Goal: Task Accomplishment & Management: Use online tool/utility

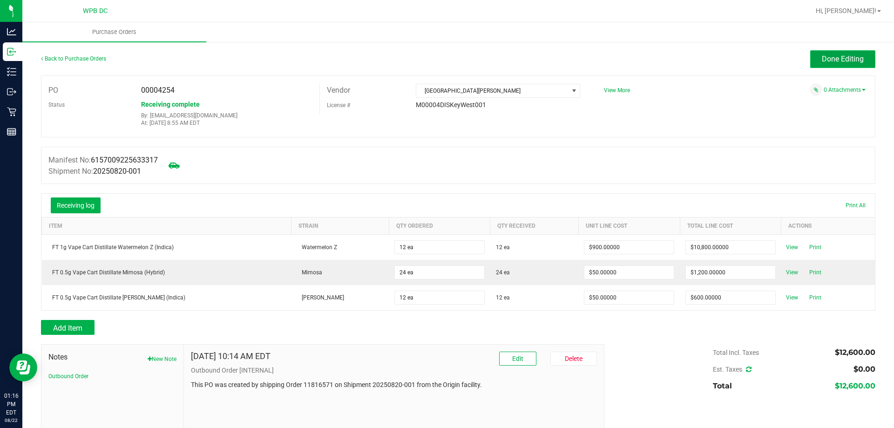
click at [822, 55] on span "Done Editing" at bounding box center [843, 58] width 42 height 9
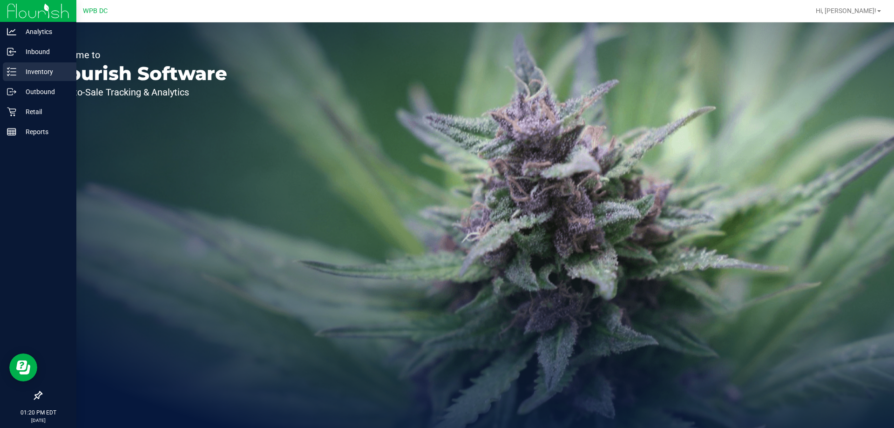
click at [29, 67] on p "Inventory" at bounding box center [44, 71] width 56 height 11
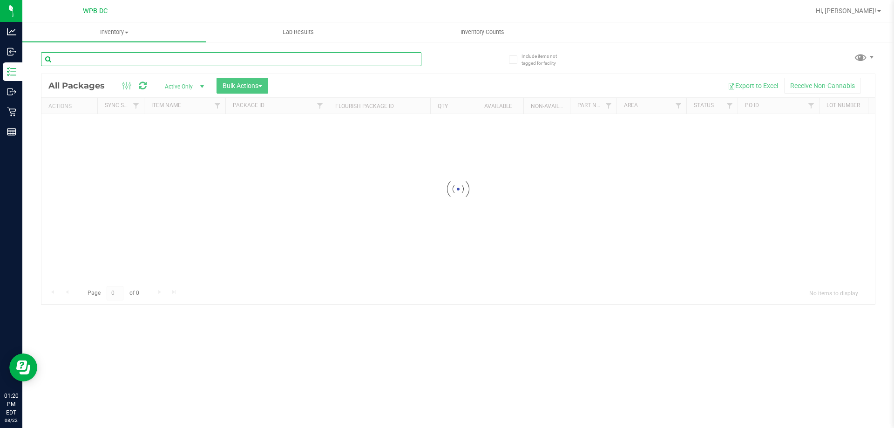
click at [114, 60] on input "text" at bounding box center [231, 59] width 380 height 14
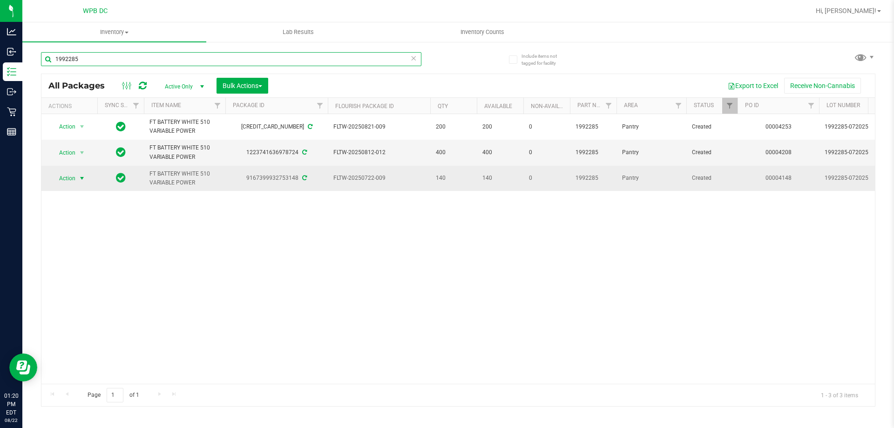
type input "1992285"
click at [79, 175] on span "select" at bounding box center [81, 178] width 7 height 7
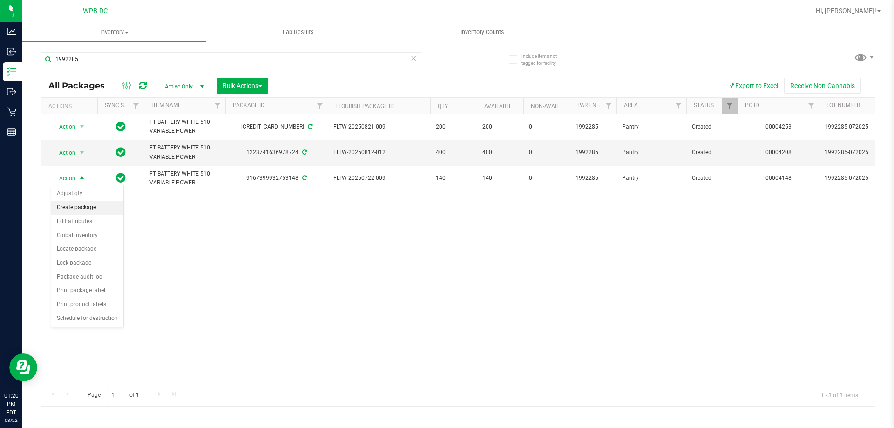
click at [78, 206] on li "Create package" at bounding box center [87, 208] width 72 height 14
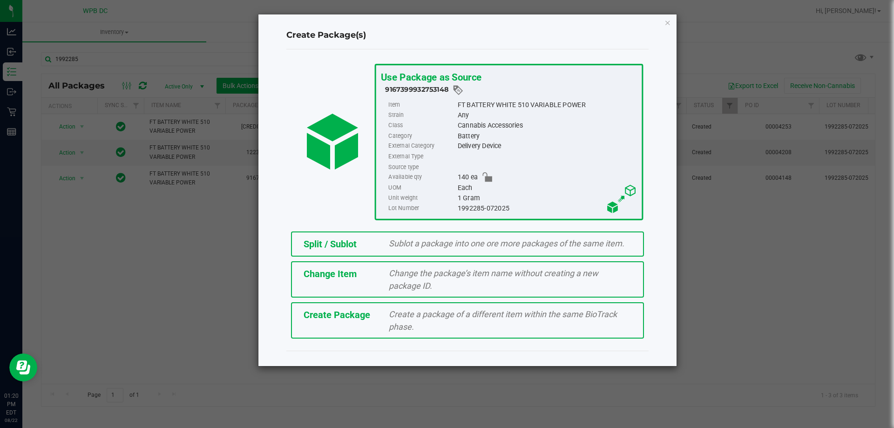
click at [455, 243] on span "Sublot a package into one ore more packages of the same item." at bounding box center [507, 243] width 236 height 10
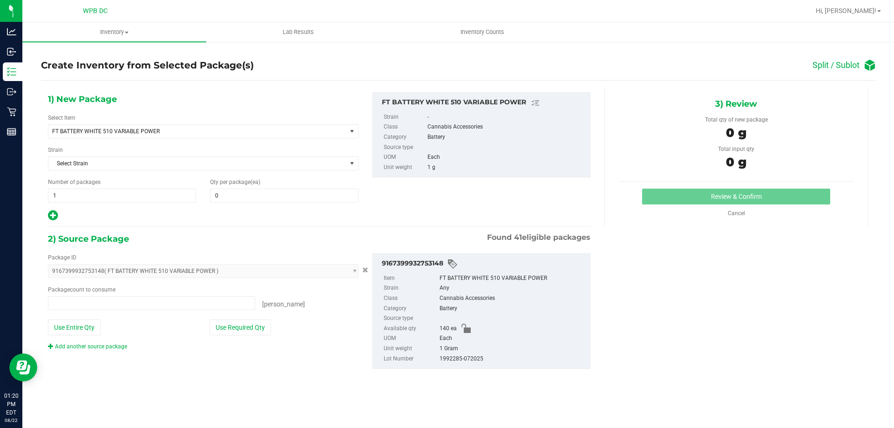
type input "0 ea"
click at [229, 195] on span at bounding box center [284, 196] width 148 height 14
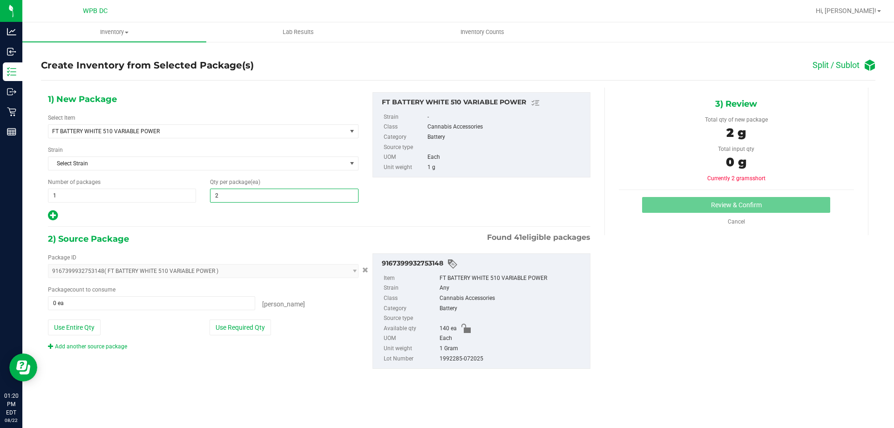
type input "20"
click at [75, 303] on span at bounding box center [151, 303] width 207 height 14
type input "20"
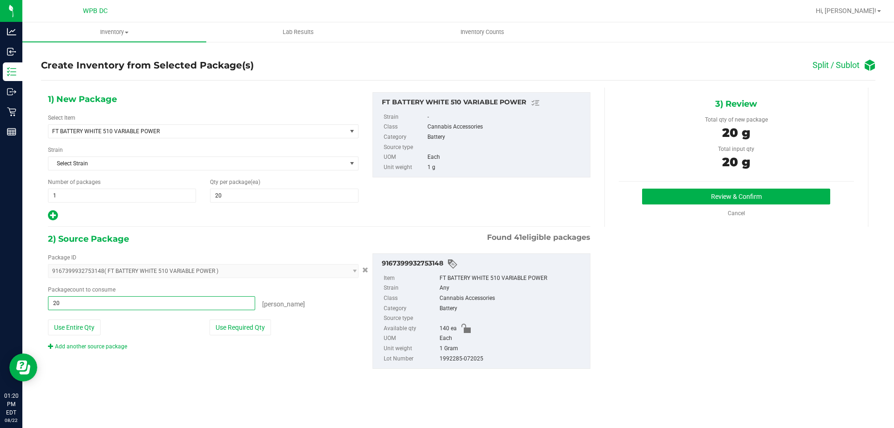
type input "20 ea"
drag, startPoint x: 340, startPoint y: 308, endPoint x: 340, endPoint y: 302, distance: 6.1
click at [340, 305] on div "[PERSON_NAME]" at bounding box center [306, 302] width 103 height 13
click at [768, 196] on button "Review & Confirm" at bounding box center [736, 197] width 188 height 16
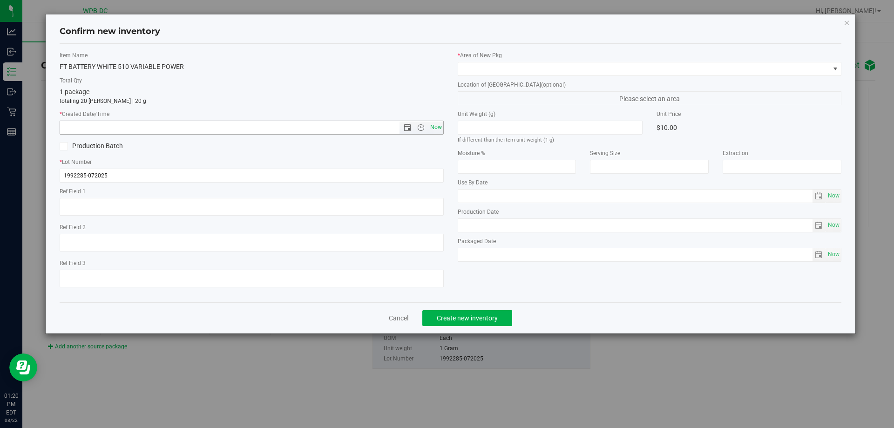
click at [442, 127] on span "Now" at bounding box center [436, 127] width 16 height 13
type input "[DATE] 1:20 PM"
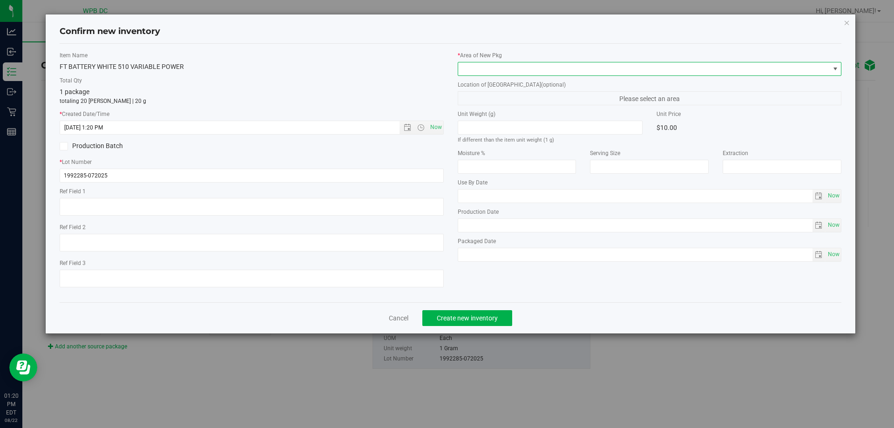
click at [548, 68] on span at bounding box center [643, 68] width 371 height 13
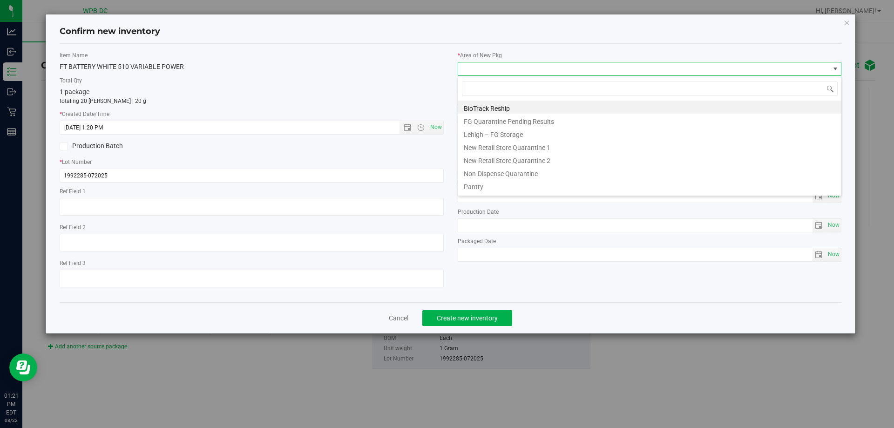
scroll to position [14, 384]
click at [475, 184] on li "Pantry" at bounding box center [649, 185] width 383 height 13
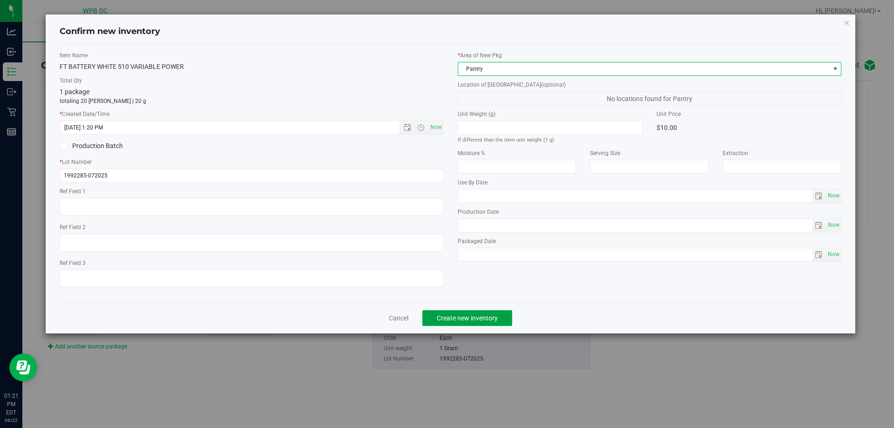
click at [483, 318] on span "Create new inventory" at bounding box center [467, 317] width 61 height 7
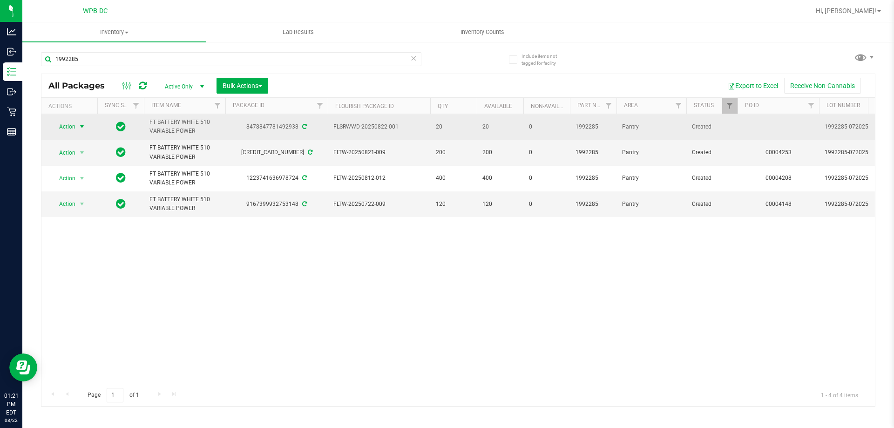
click at [86, 124] on span "select" at bounding box center [81, 126] width 7 height 7
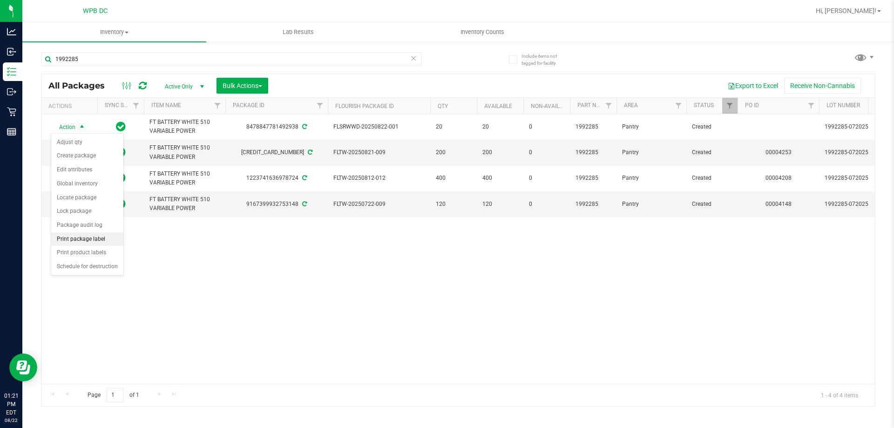
click at [94, 239] on li "Print package label" at bounding box center [87, 239] width 72 height 14
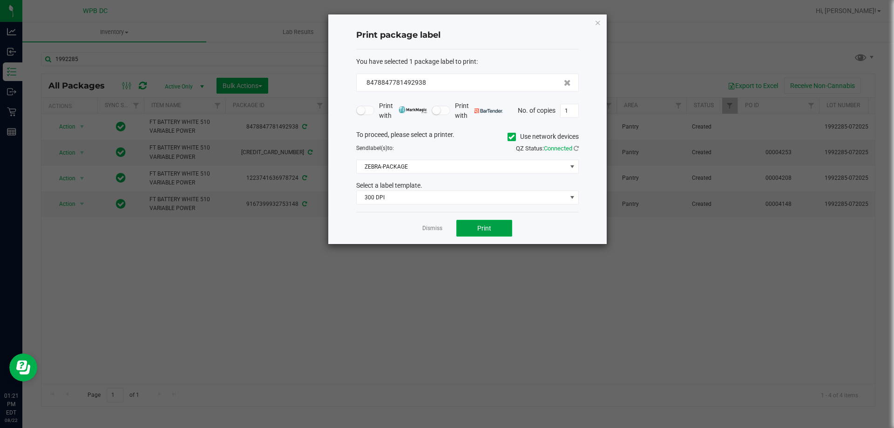
click at [499, 223] on button "Print" at bounding box center [484, 228] width 56 height 17
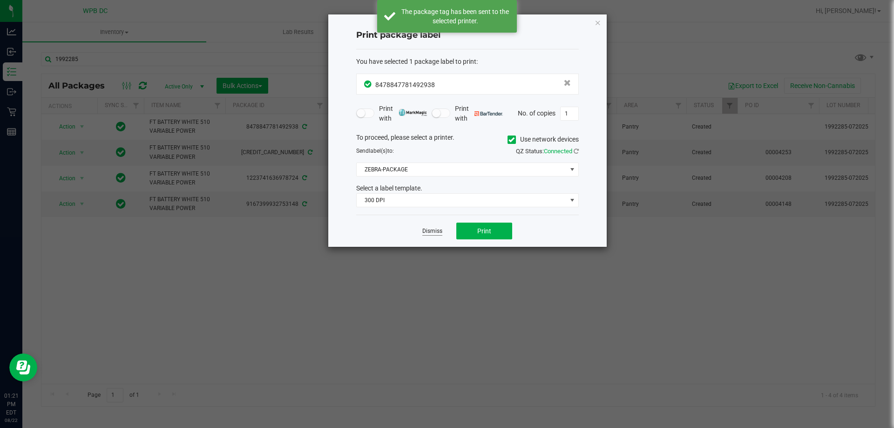
click at [432, 229] on link "Dismiss" at bounding box center [432, 231] width 20 height 8
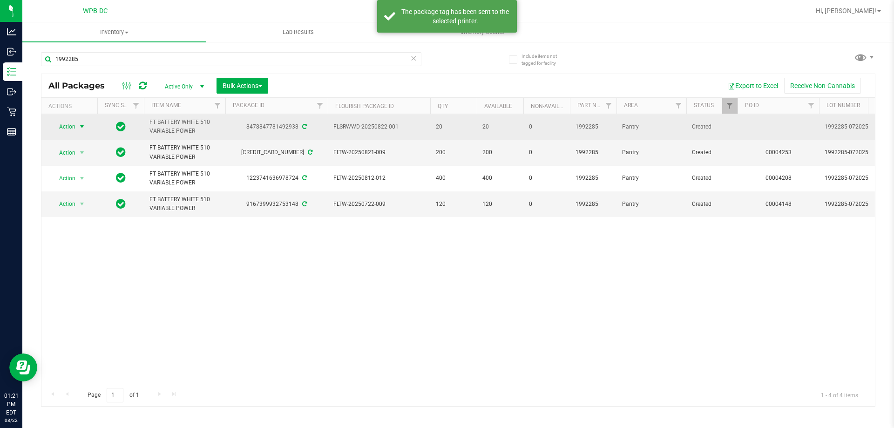
click at [81, 126] on span "select" at bounding box center [81, 126] width 7 height 7
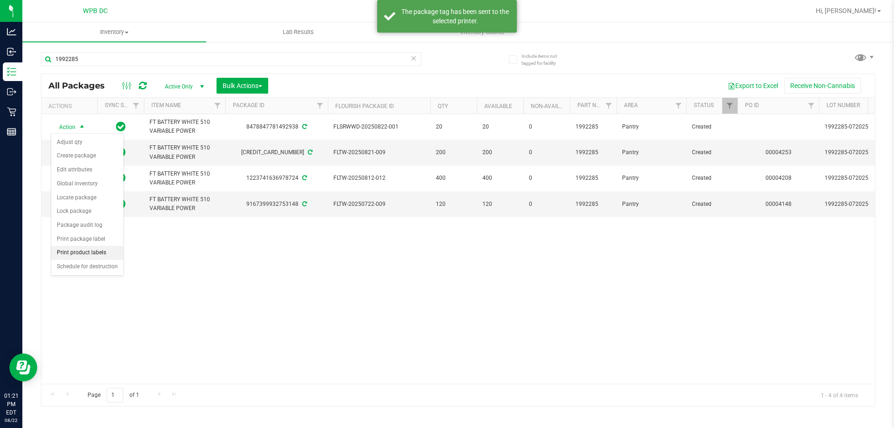
click at [93, 248] on li "Print product labels" at bounding box center [87, 253] width 72 height 14
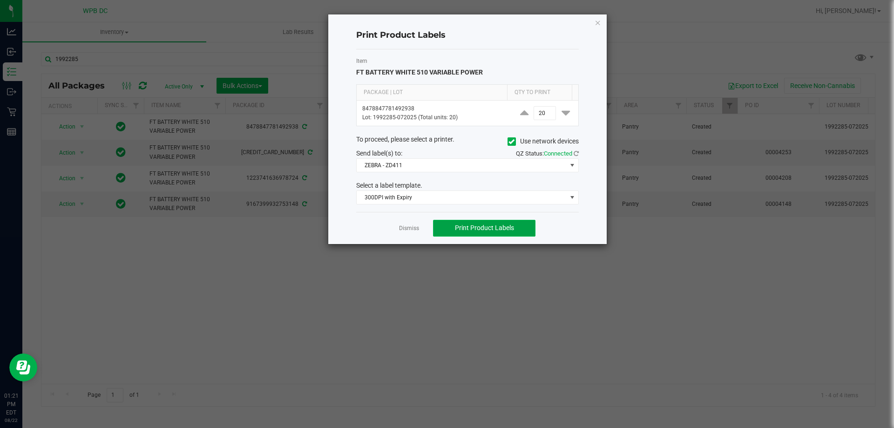
click at [503, 235] on button "Print Product Labels" at bounding box center [484, 228] width 102 height 17
